Goal: Task Accomplishment & Management: Complete application form

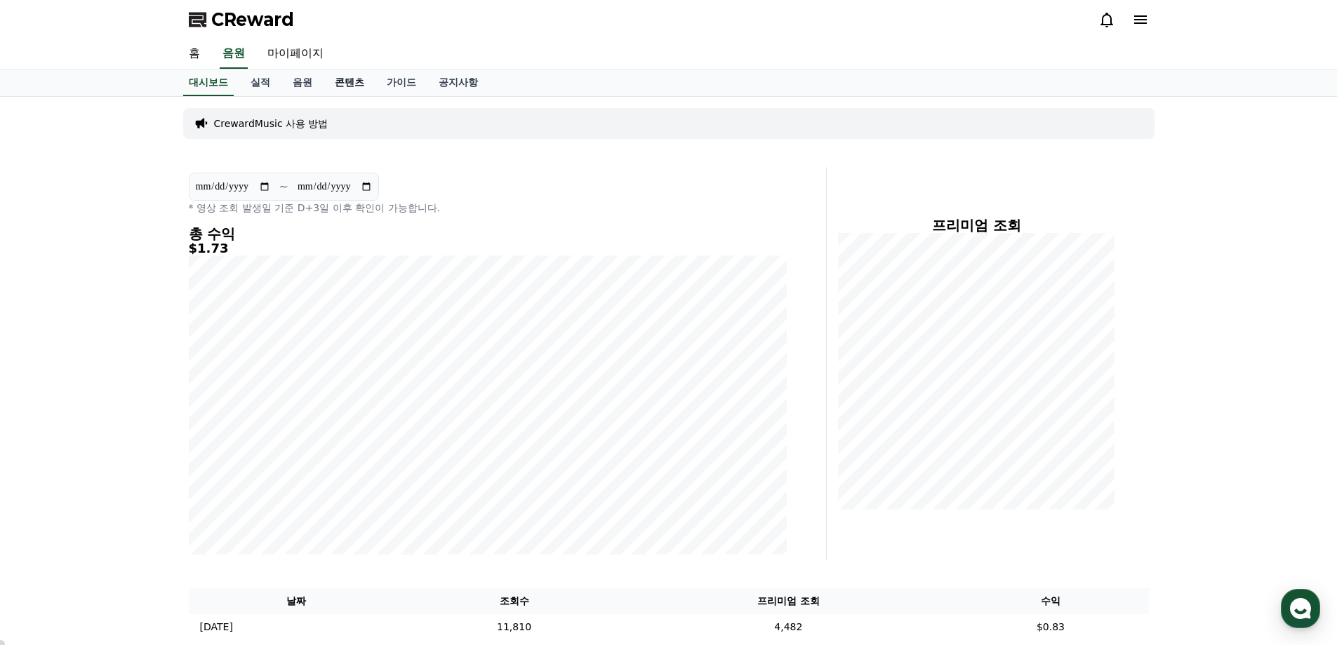
click at [351, 82] on link "콘텐츠" at bounding box center [349, 82] width 52 height 27
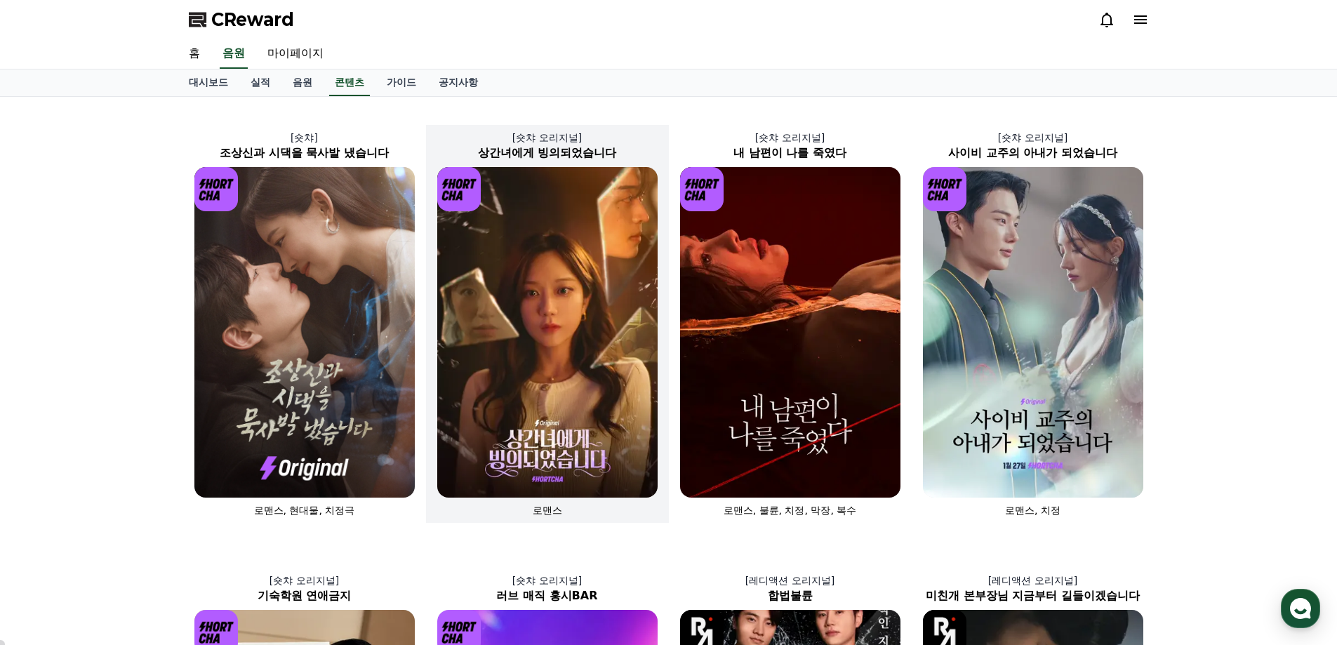
click at [594, 302] on img at bounding box center [547, 332] width 220 height 330
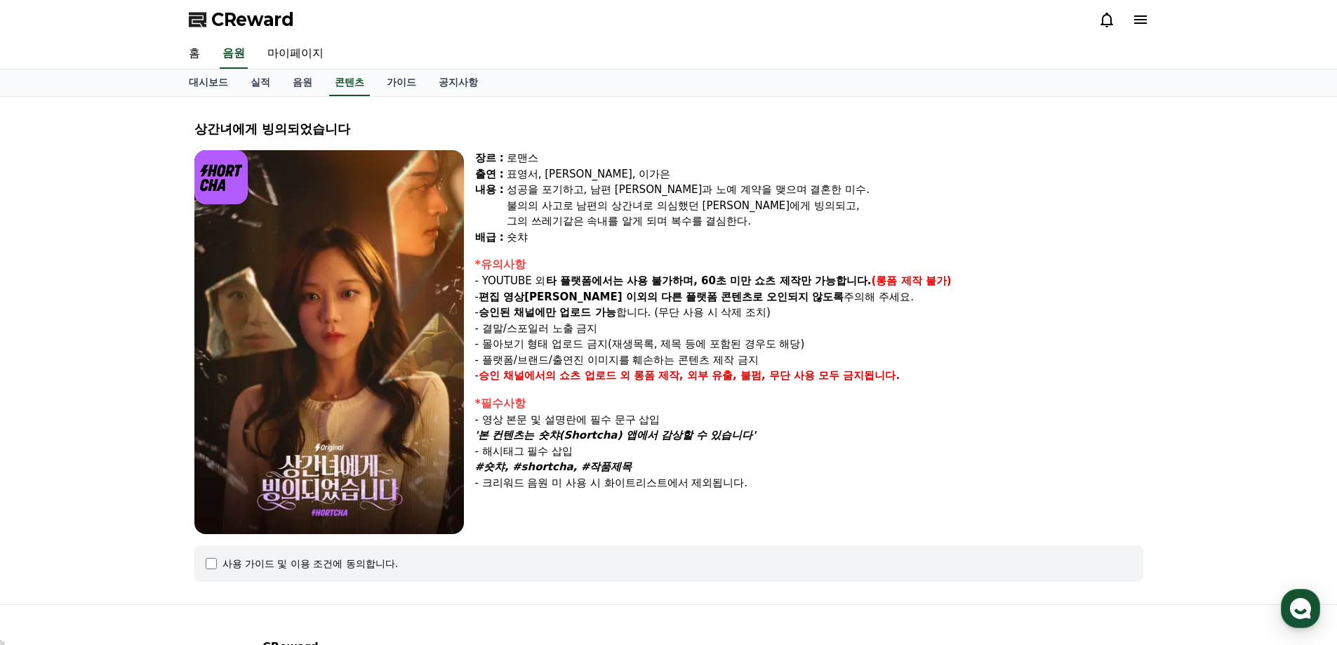
select select
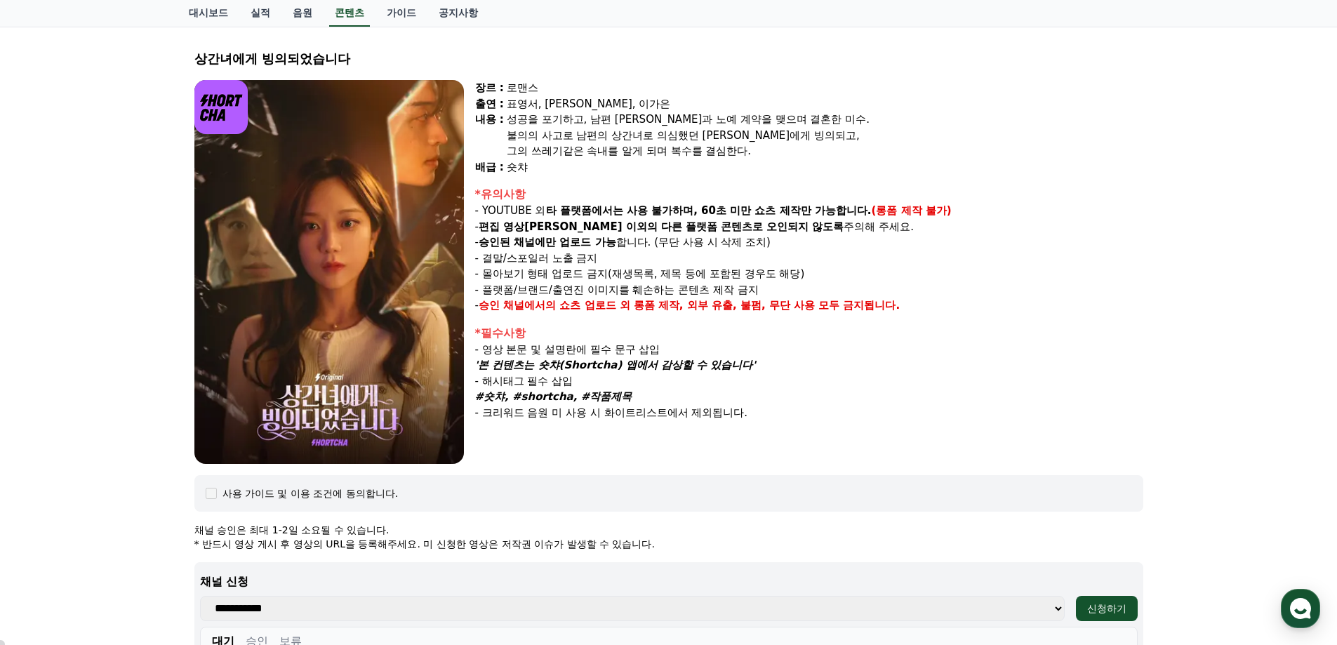
scroll to position [421, 0]
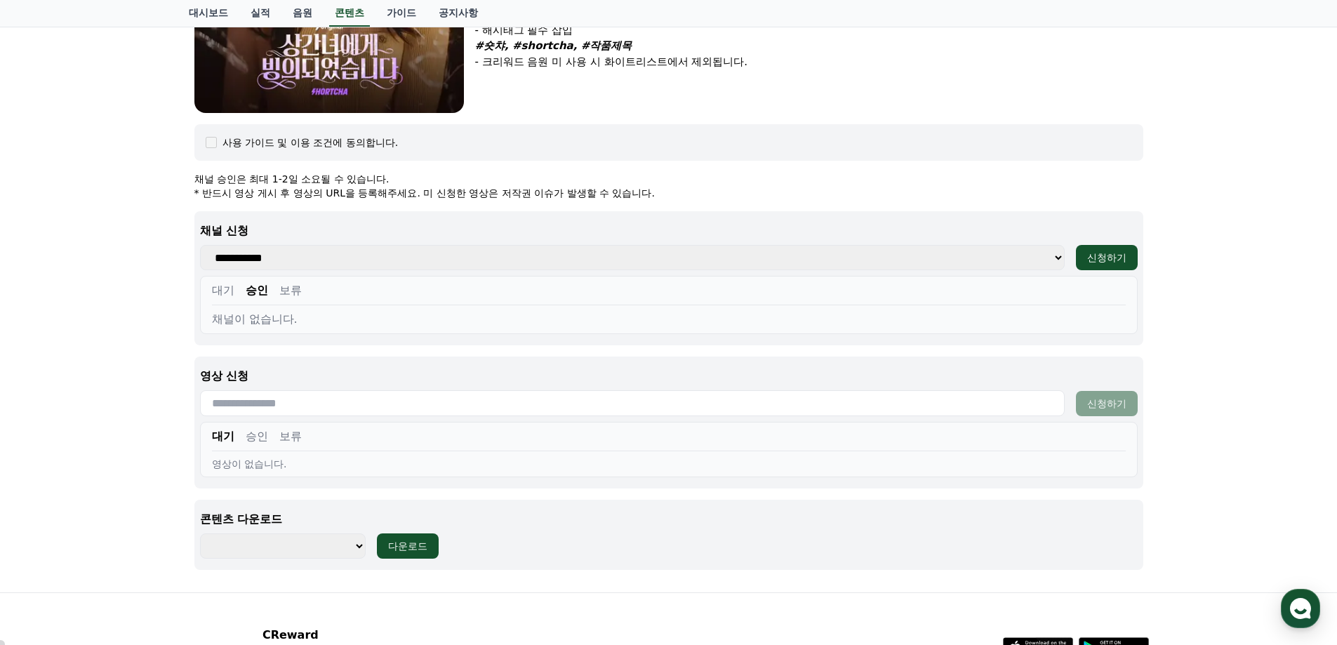
click at [256, 286] on button "승인" at bounding box center [257, 290] width 22 height 17
click at [256, 288] on button "승인" at bounding box center [257, 290] width 22 height 17
click at [258, 261] on select "**********" at bounding box center [632, 257] width 864 height 25
click at [150, 288] on div "상간녀에게 빙의되었습니다 장르 : 로맨스 출연 : 표영서, 권혁현, 이가은 내용 : 성공을 포기하고, 남편 수혁과 노예 계약을 맺으며 결혼한 …" at bounding box center [668, 134] width 1337 height 916
click at [222, 290] on button "대기" at bounding box center [223, 290] width 22 height 17
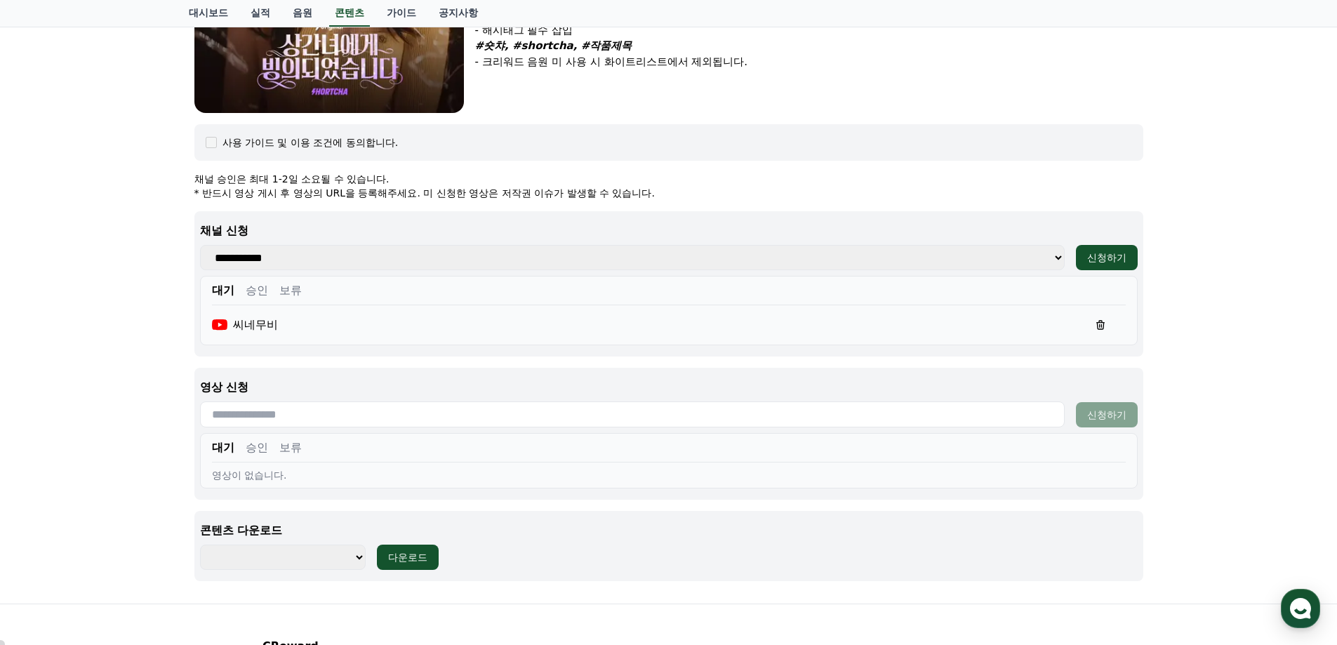
click at [316, 323] on div "씨네무비" at bounding box center [668, 325] width 913 height 28
click at [248, 444] on button "승인" at bounding box center [257, 447] width 22 height 17
click at [290, 446] on button "보류" at bounding box center [290, 447] width 22 height 17
click at [227, 453] on button "대기" at bounding box center [223, 447] width 22 height 17
click at [320, 458] on div "대기 승인 보류" at bounding box center [668, 450] width 913 height 23
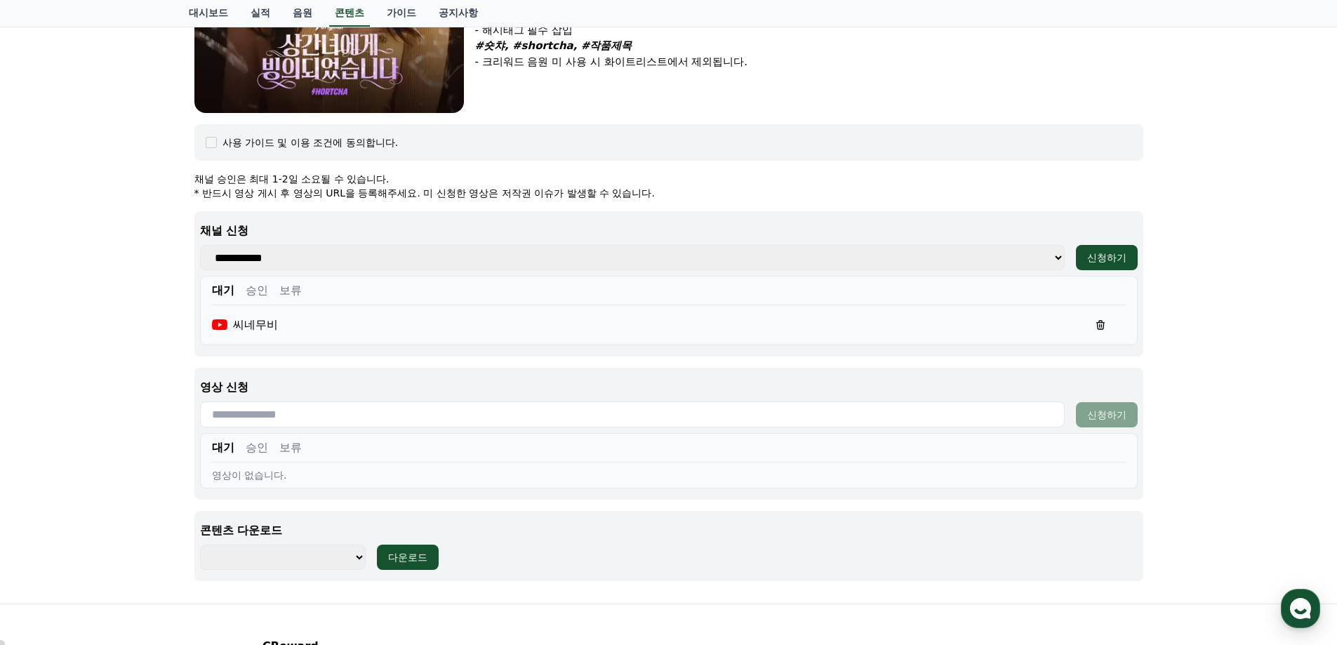
scroll to position [554, 0]
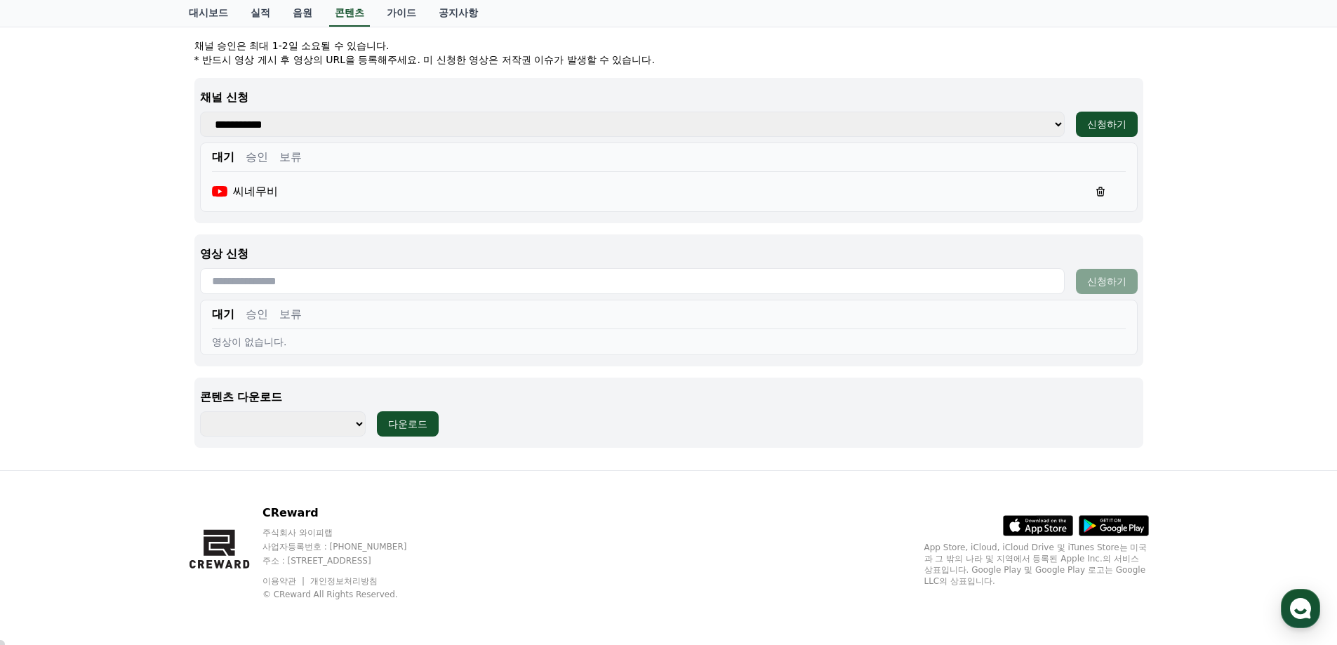
click at [555, 427] on div "**********" at bounding box center [668, 423] width 937 height 25
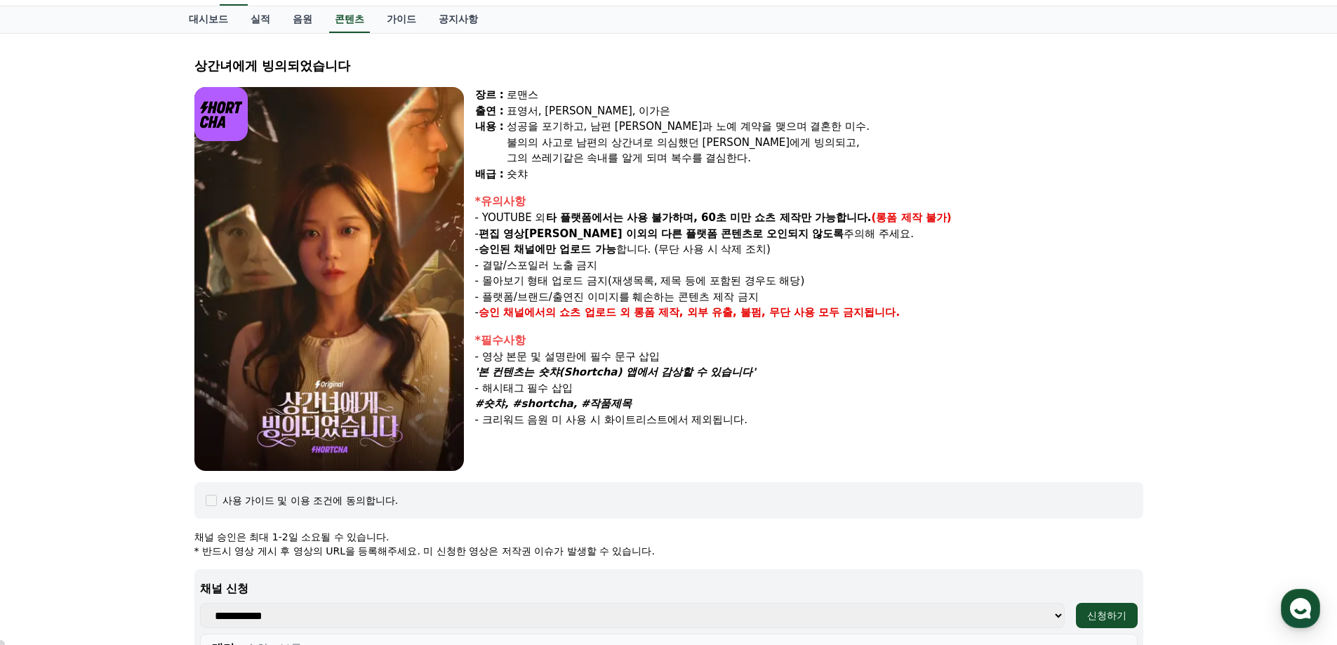
scroll to position [0, 0]
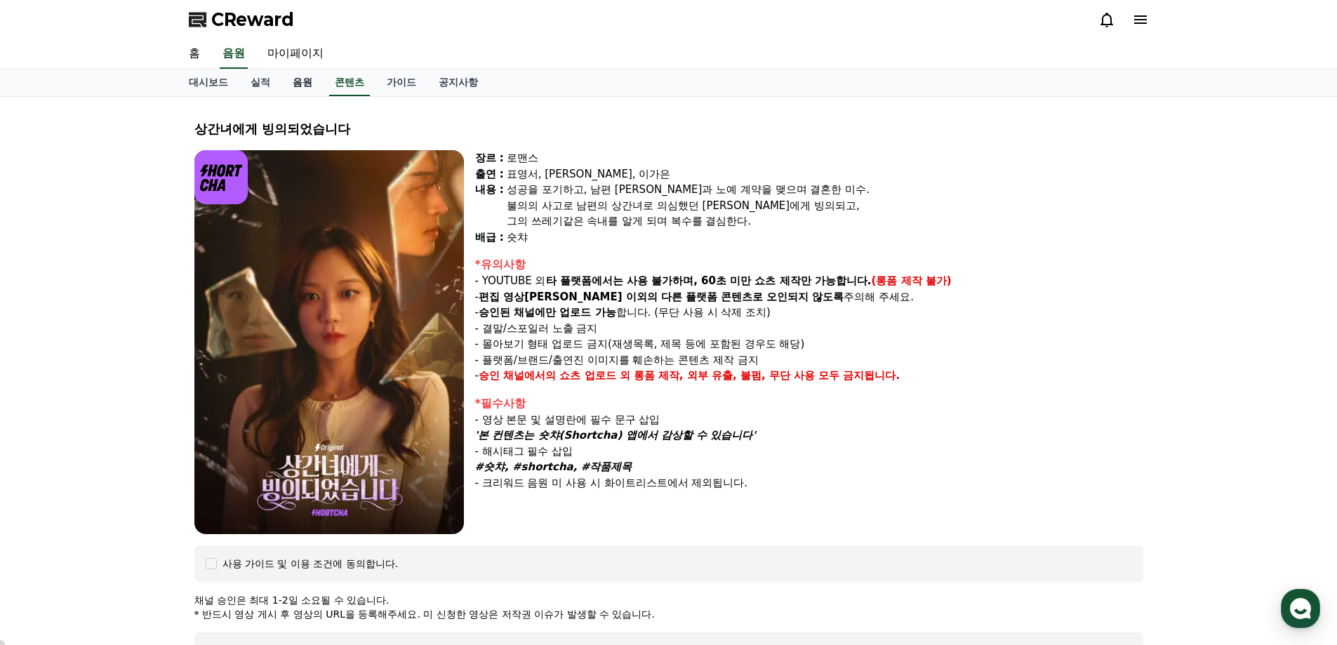
click at [307, 79] on link "음원" at bounding box center [302, 82] width 42 height 27
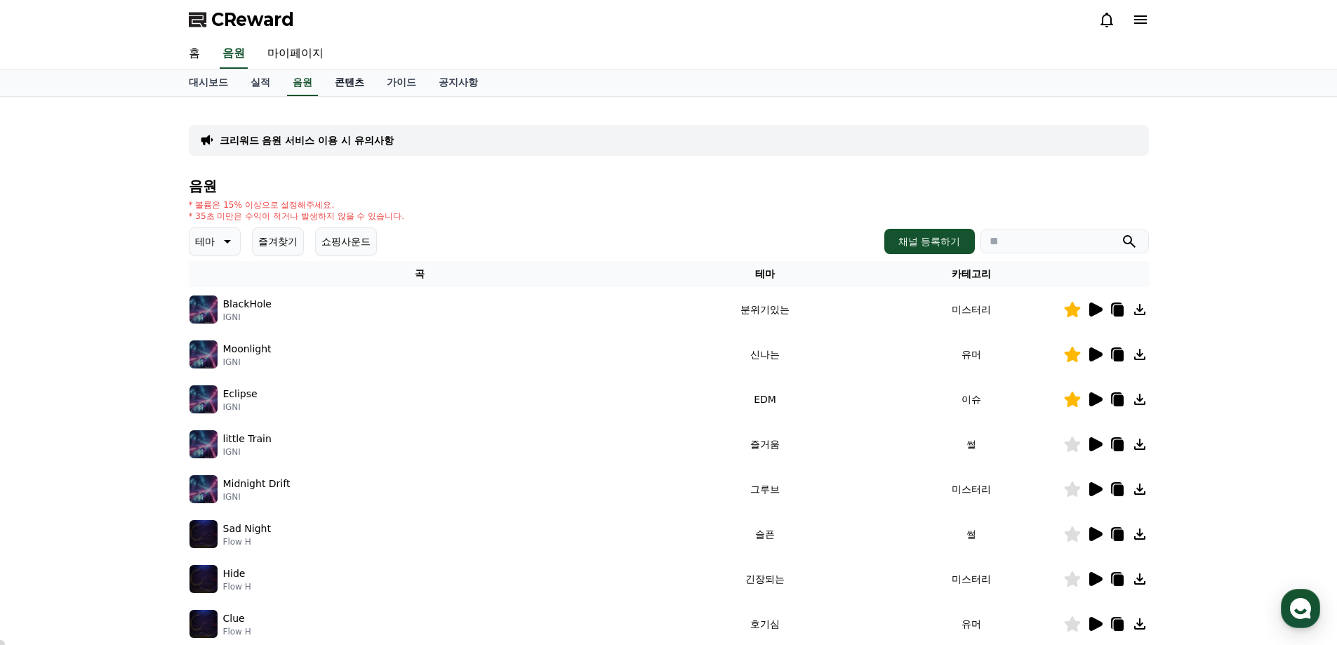
click at [356, 83] on link "콘텐츠" at bounding box center [349, 82] width 52 height 27
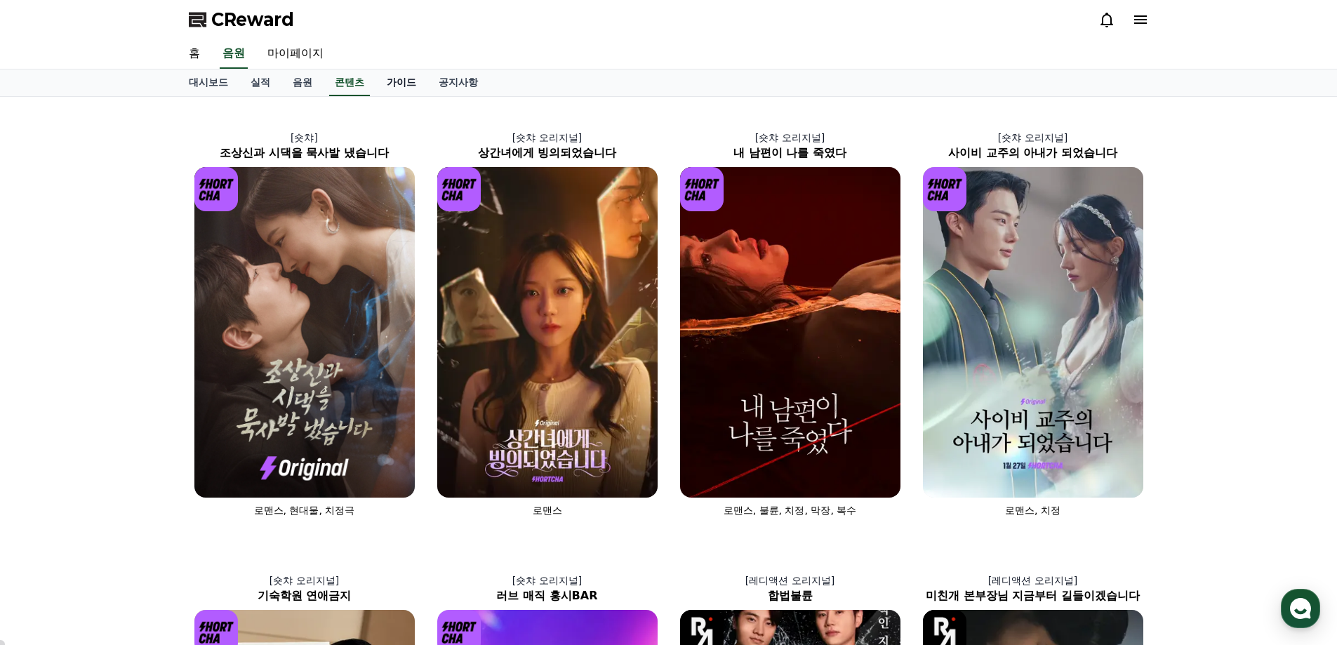
click at [394, 85] on link "가이드" at bounding box center [401, 82] width 52 height 27
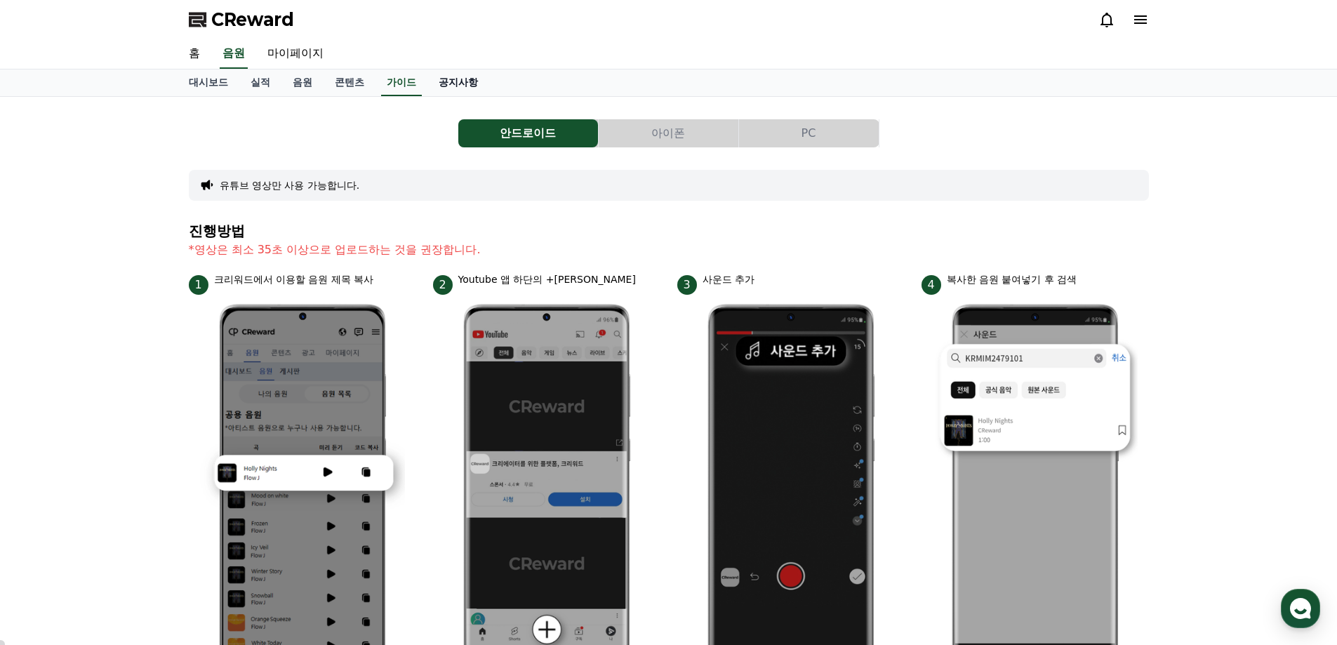
click at [455, 90] on link "공지사항" at bounding box center [458, 82] width 62 height 27
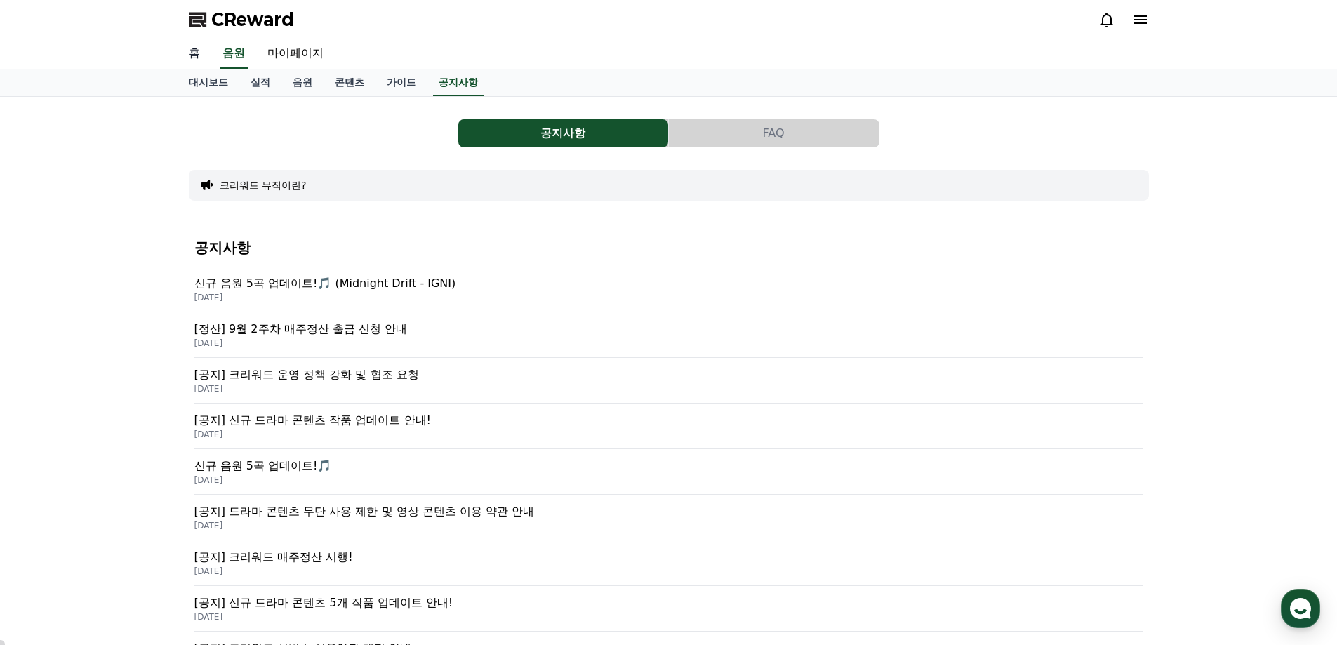
click at [192, 53] on link "홈" at bounding box center [195, 53] width 34 height 29
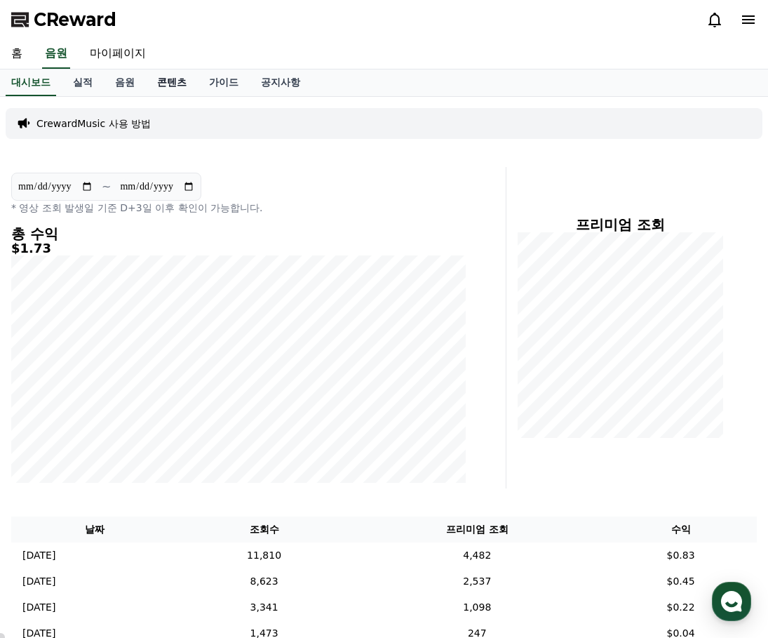
click at [170, 83] on link "콘텐츠" at bounding box center [172, 82] width 52 height 27
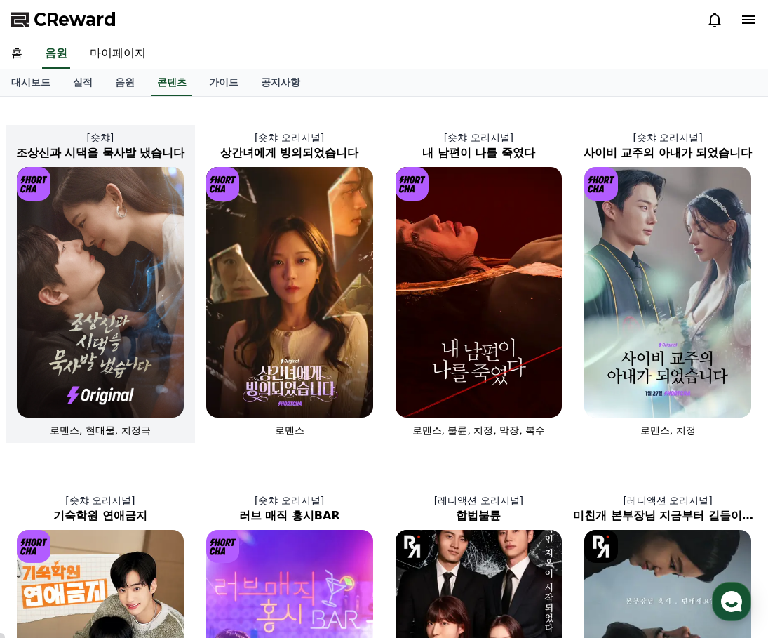
drag, startPoint x: 108, startPoint y: 261, endPoint x: 101, endPoint y: 262, distance: 7.1
click at [106, 261] on img at bounding box center [100, 292] width 167 height 250
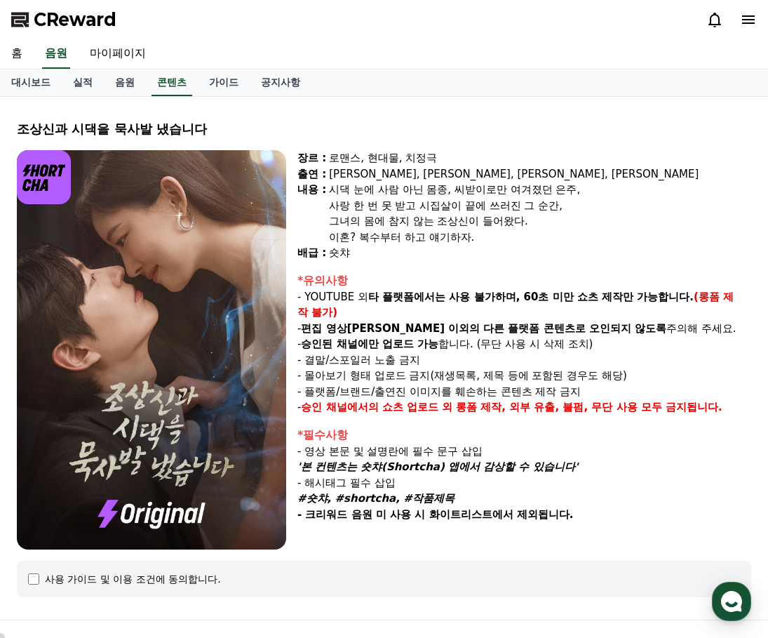
select select
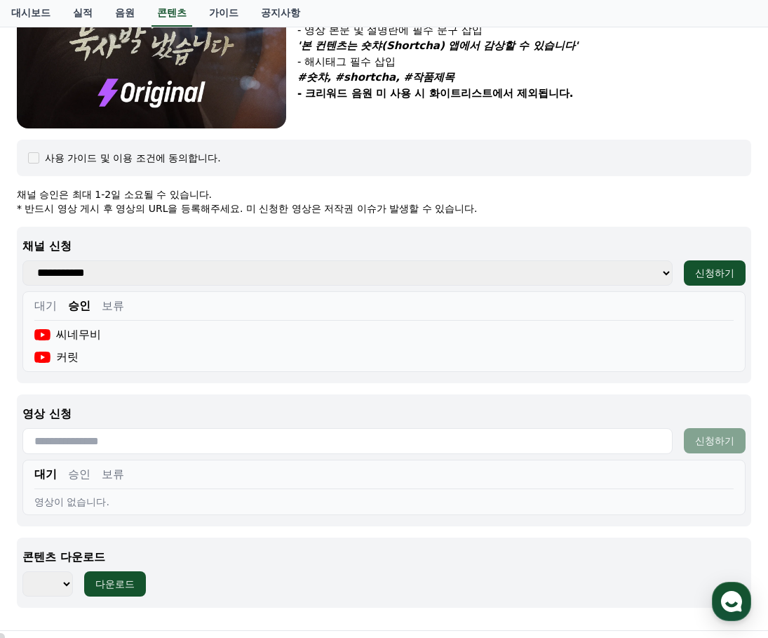
scroll to position [588, 0]
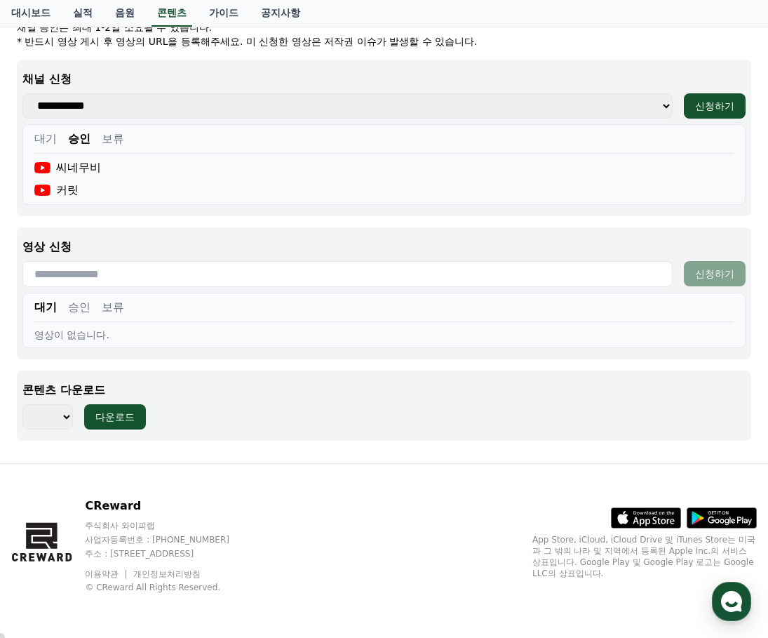
click at [76, 309] on button "승인" at bounding box center [79, 307] width 22 height 17
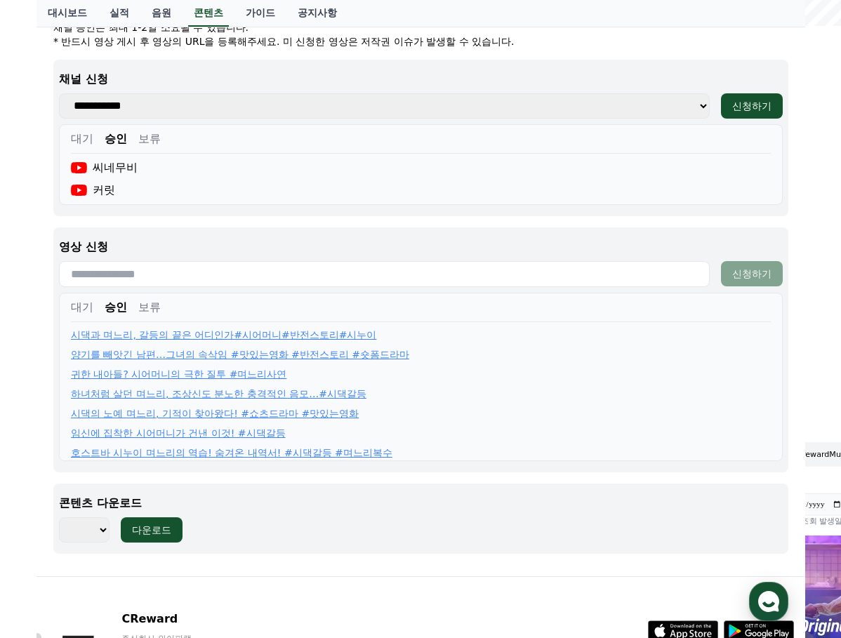
scroll to position [5, 0]
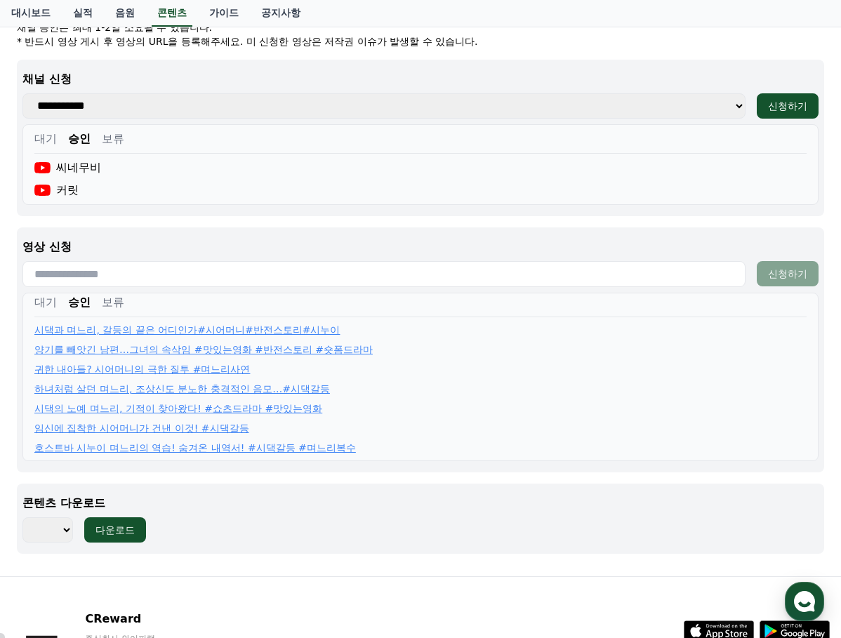
click at [111, 305] on button "보류" at bounding box center [113, 302] width 22 height 17
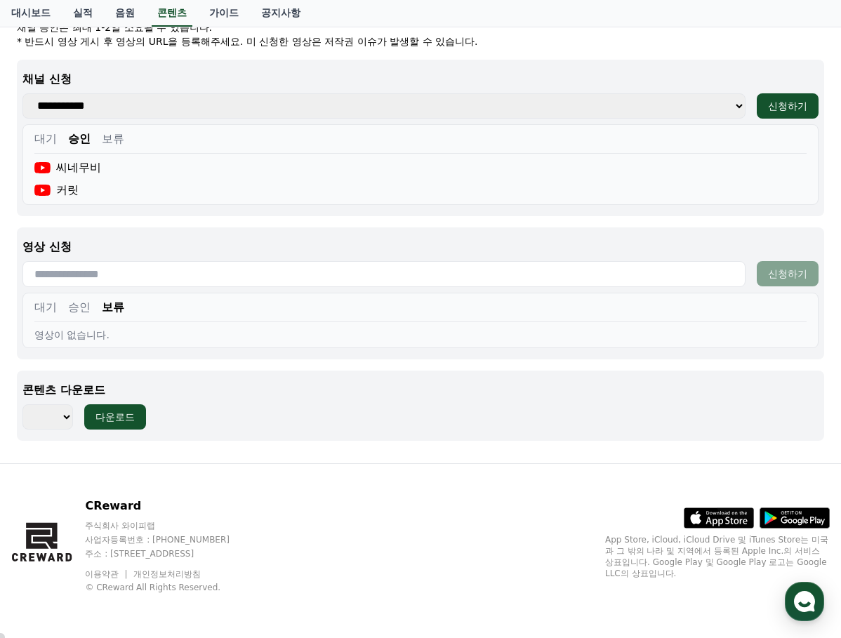
click at [39, 306] on button "대기" at bounding box center [45, 307] width 22 height 17
click at [83, 306] on button "승인" at bounding box center [79, 307] width 22 height 17
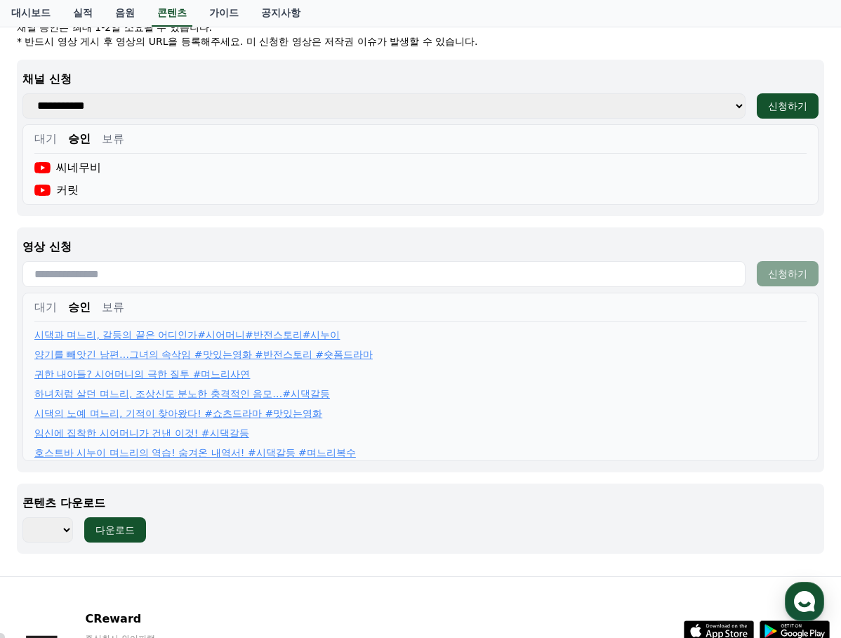
click at [675, 184] on div "커릿" at bounding box center [420, 190] width 772 height 17
click at [70, 277] on input "text" at bounding box center [383, 274] width 723 height 26
paste input "**********"
type input "**********"
click at [768, 272] on div "신청하기" at bounding box center [787, 274] width 39 height 14
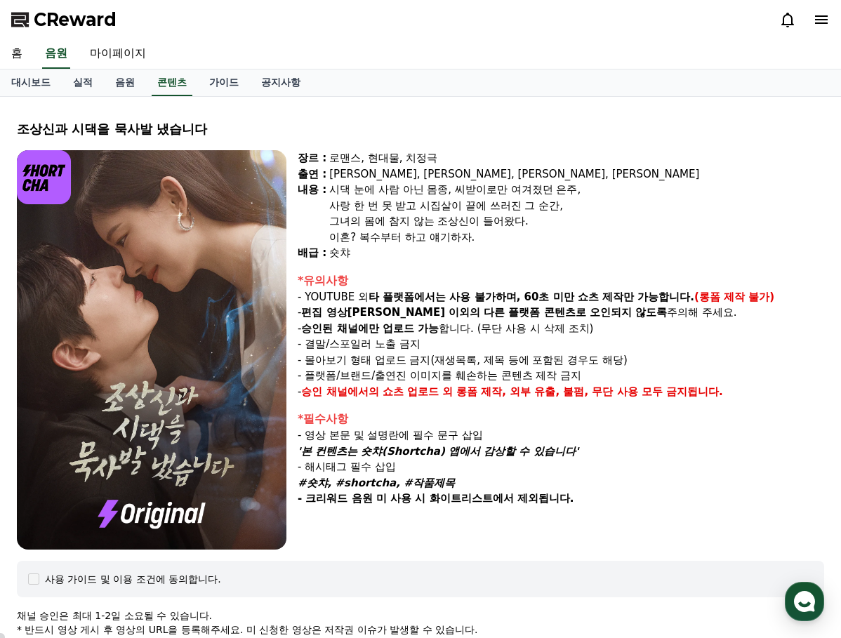
select select
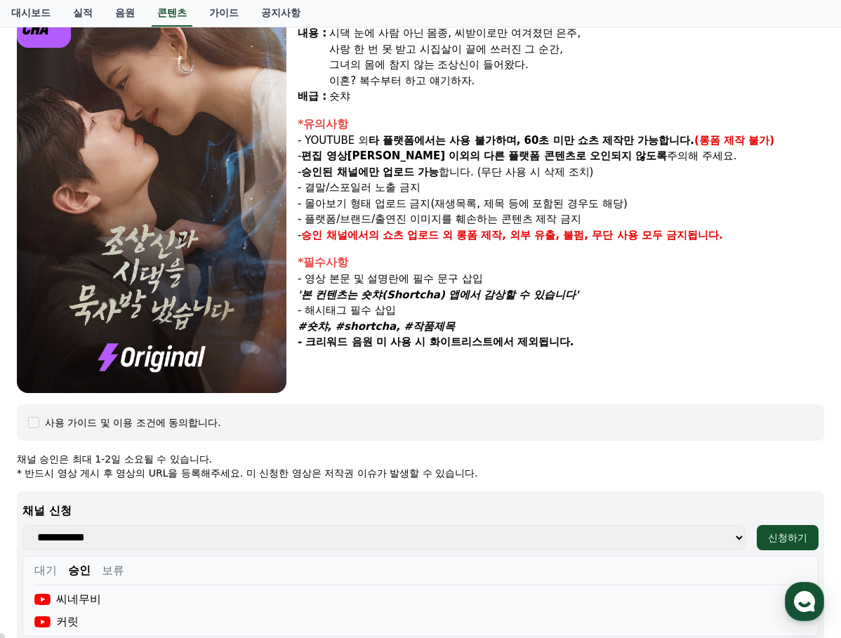
click at [714, 313] on p "- 해시태그 필수 삽입" at bounding box center [560, 310] width 526 height 16
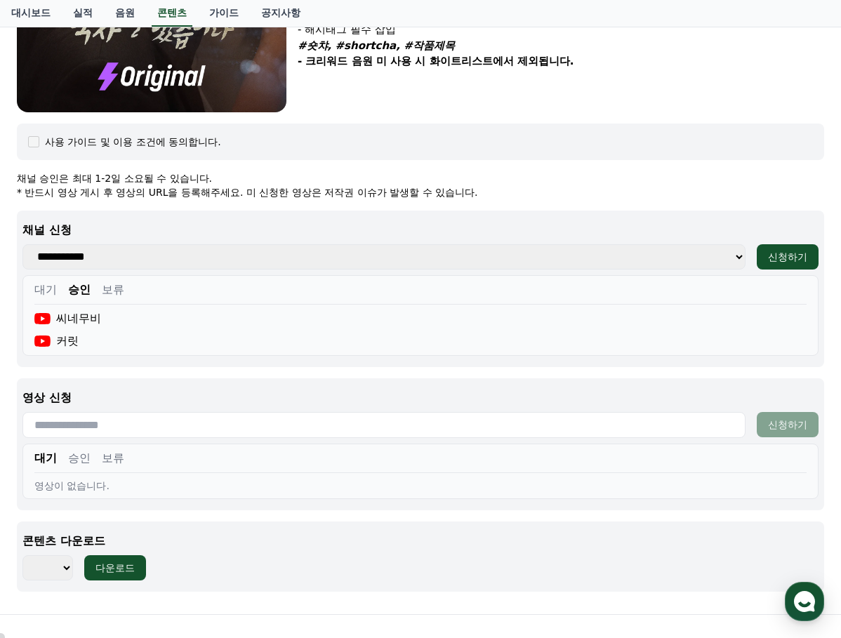
click at [156, 430] on input "text" at bounding box center [383, 425] width 723 height 26
paste input "**********"
type input "**********"
click at [777, 426] on div "신청하기" at bounding box center [787, 424] width 39 height 14
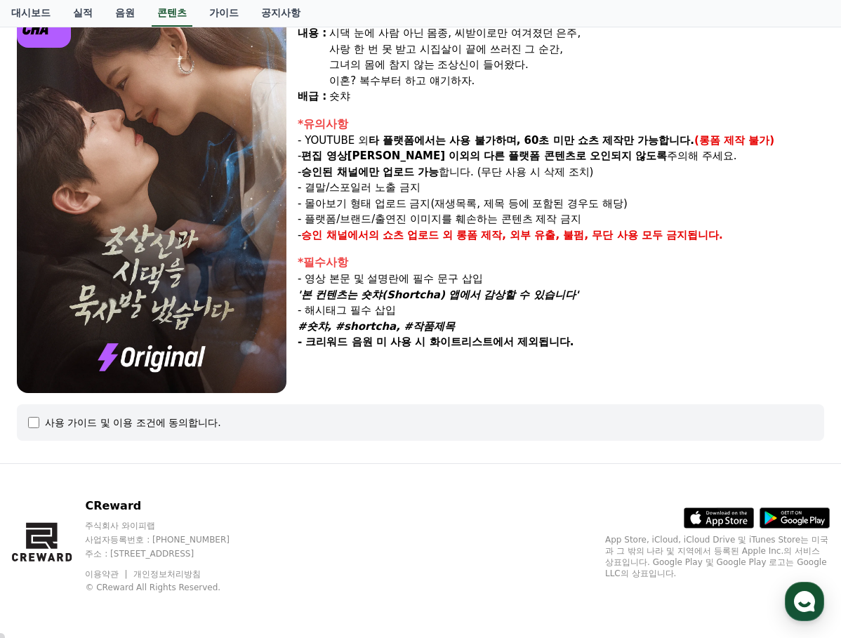
select select
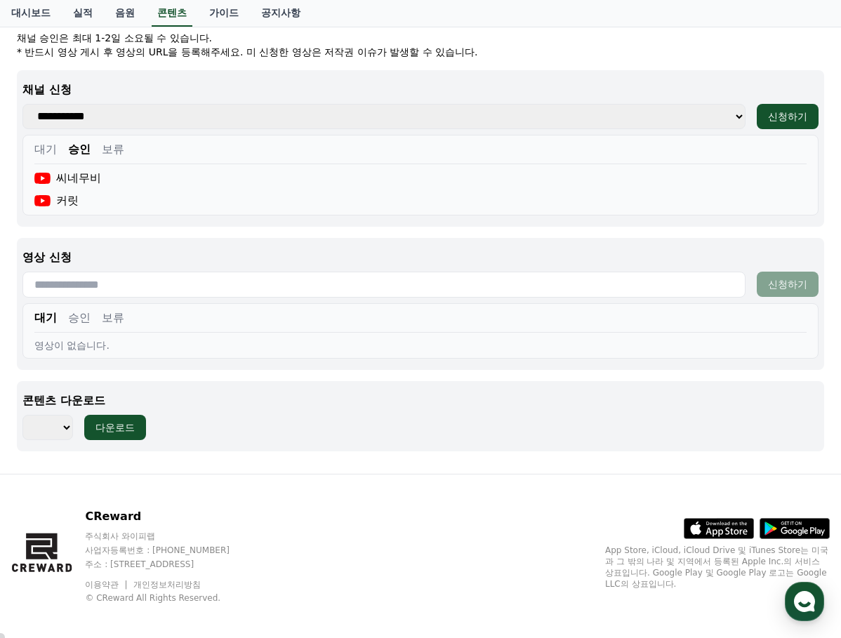
scroll to position [588, 0]
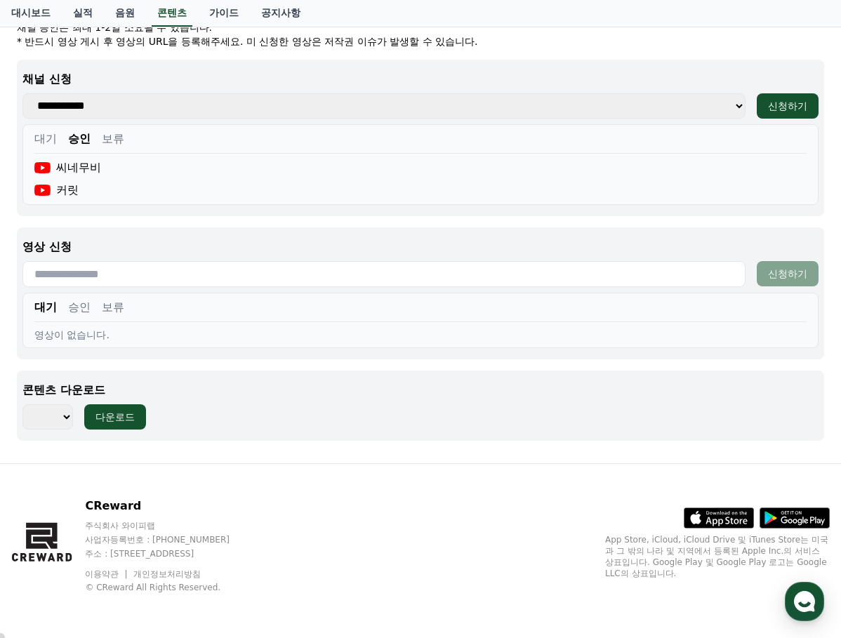
click at [88, 304] on button "승인" at bounding box center [79, 307] width 22 height 17
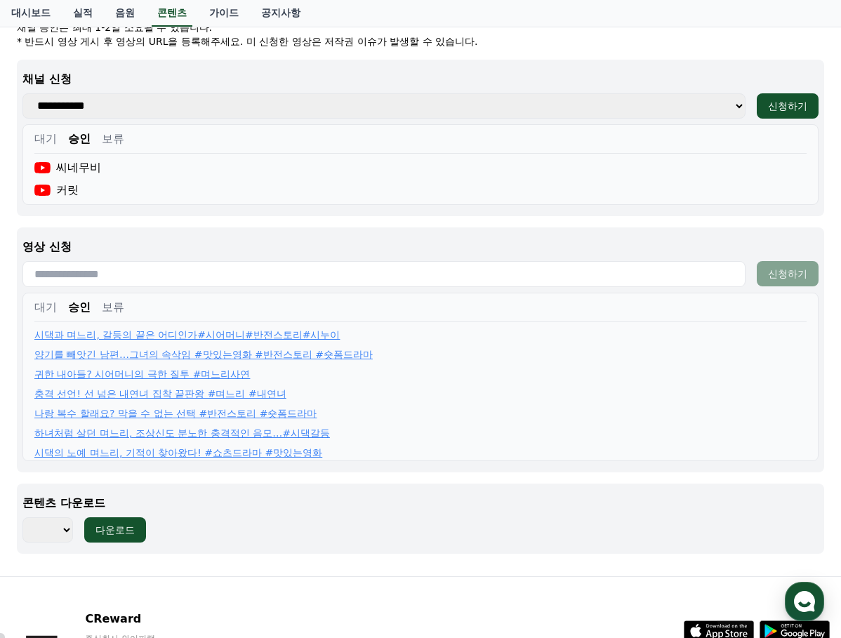
click at [41, 307] on button "대기" at bounding box center [45, 307] width 22 height 17
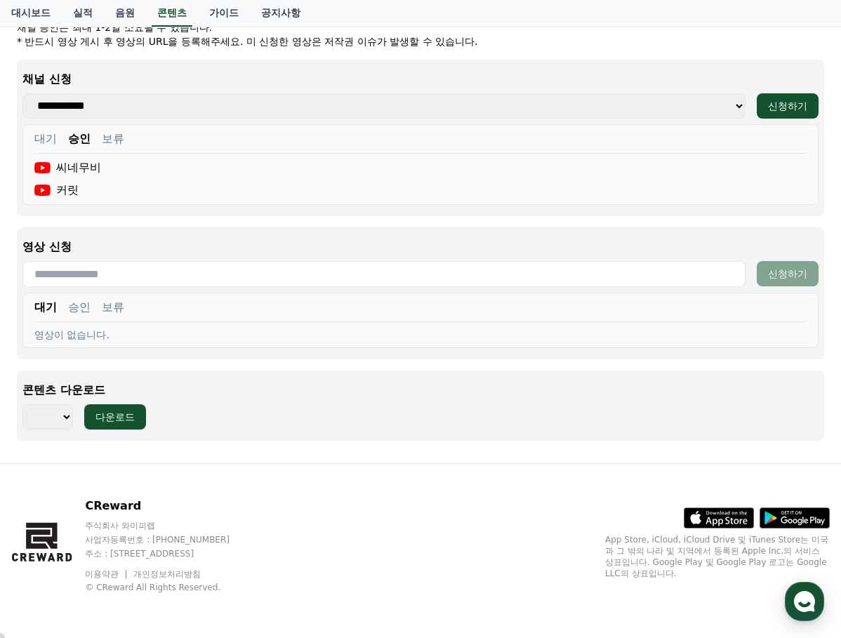
click at [80, 305] on button "승인" at bounding box center [79, 307] width 22 height 17
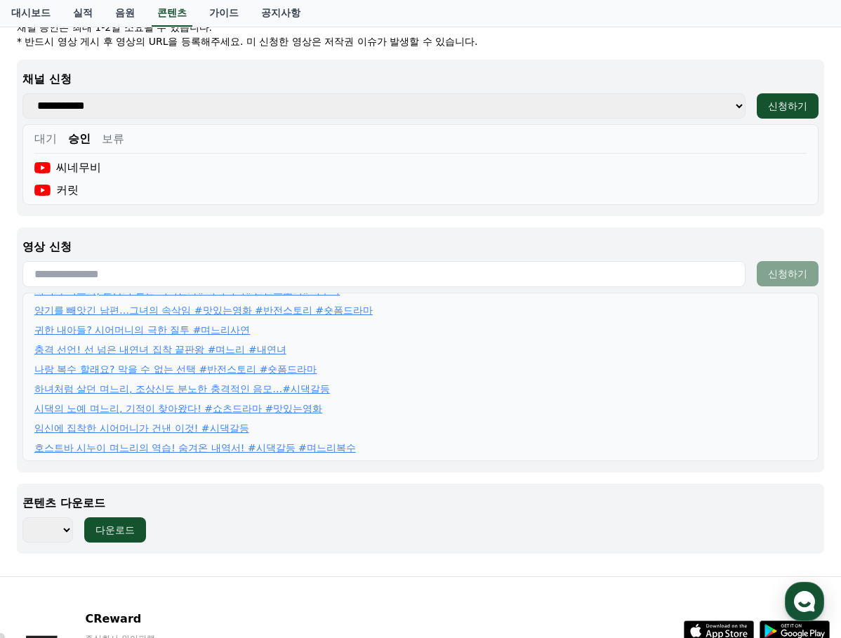
scroll to position [0, 0]
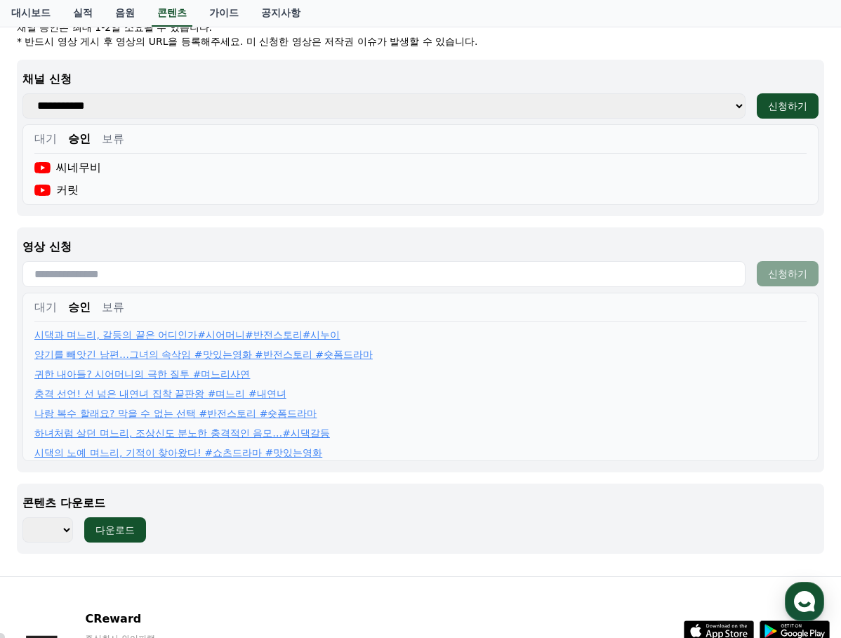
click at [281, 309] on div "대기 승인 보류" at bounding box center [420, 310] width 772 height 23
